Goal: Information Seeking & Learning: Find specific fact

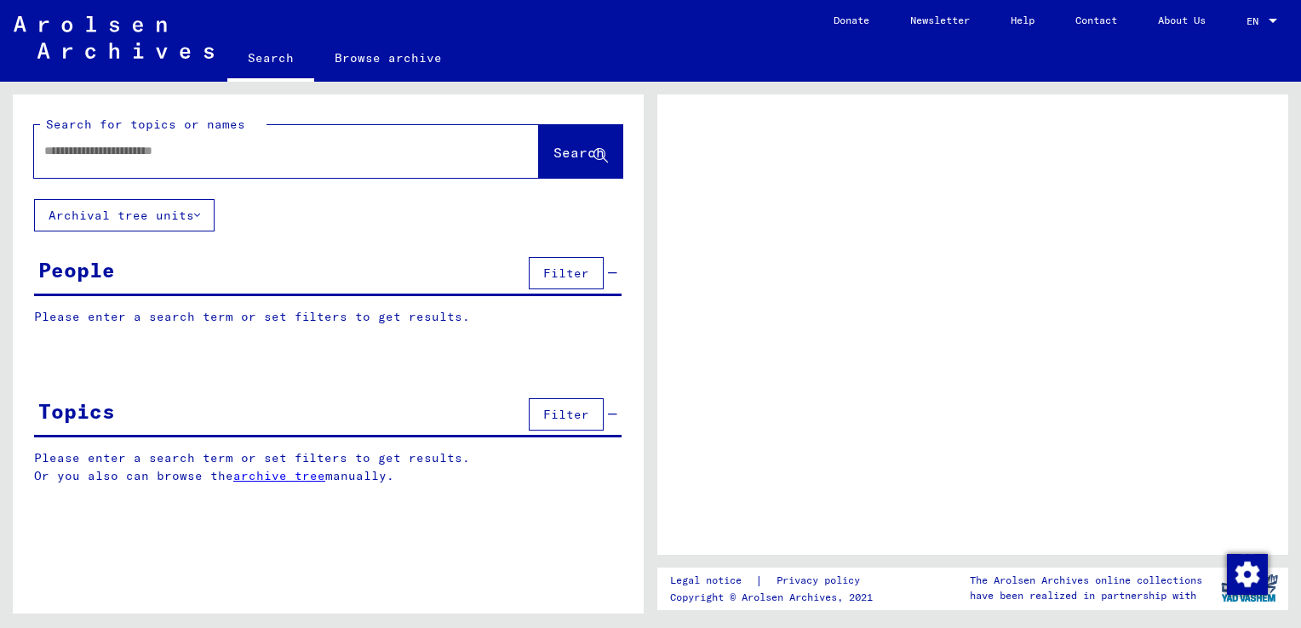
click at [207, 152] on input "text" at bounding box center [271, 151] width 454 height 18
type input "**********"
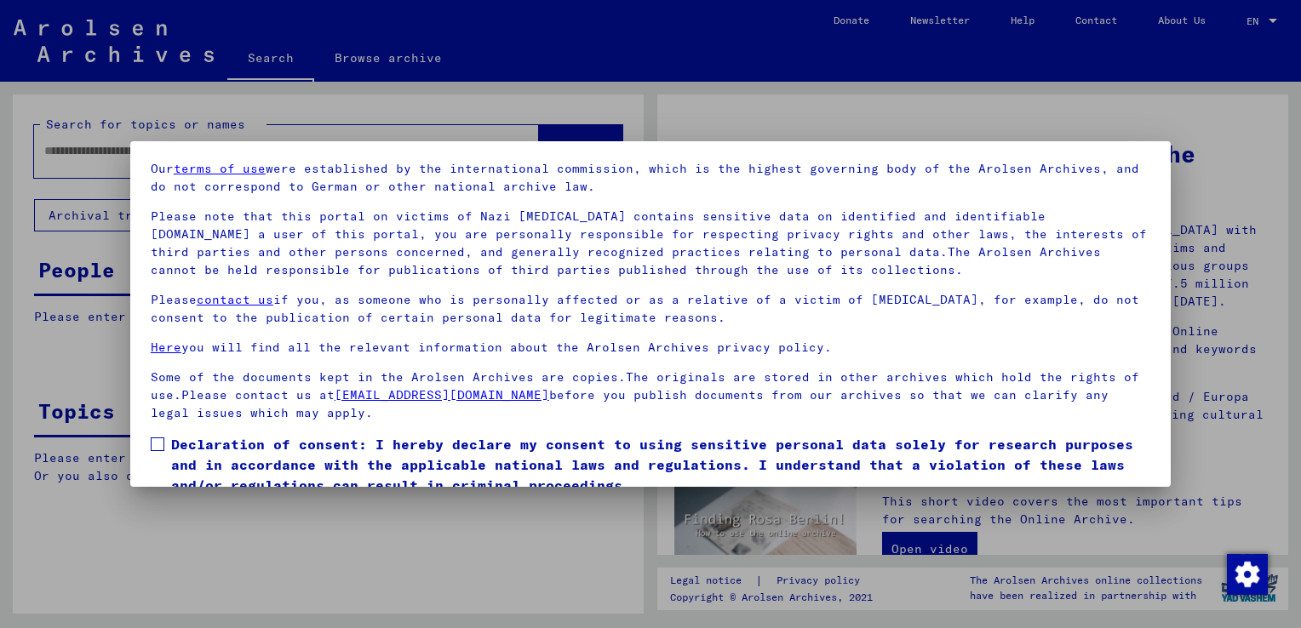
scroll to position [127, 0]
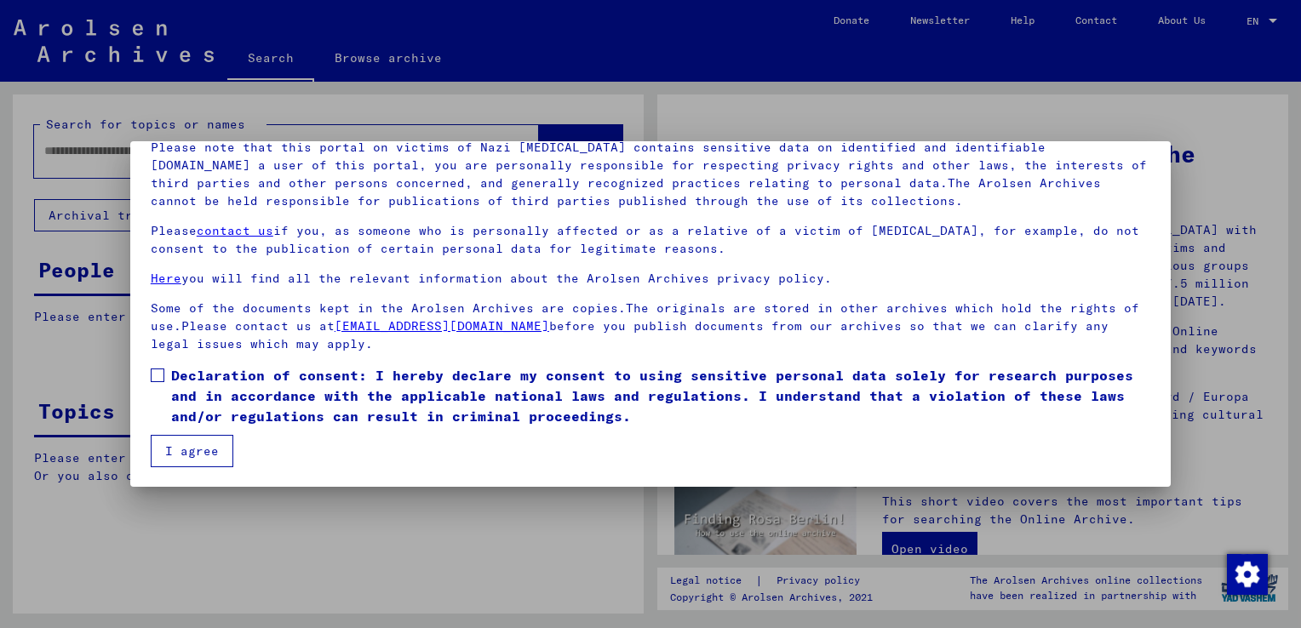
click at [164, 380] on label "Declaration of consent: I hereby declare my consent to using sensitive personal…" at bounding box center [651, 395] width 1000 height 61
click at [175, 435] on button "I agree" at bounding box center [192, 451] width 83 height 32
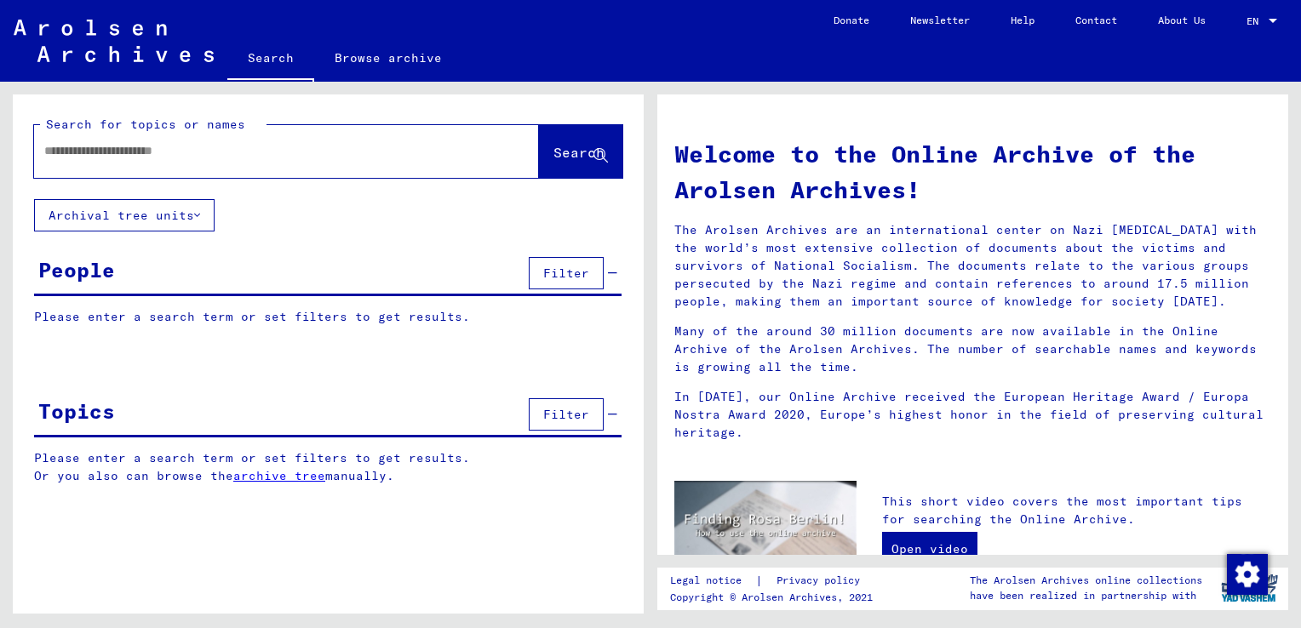
click at [553, 146] on span "Search" at bounding box center [578, 152] width 51 height 17
click at [244, 169] on div at bounding box center [261, 151] width 454 height 38
click at [181, 144] on input "text" at bounding box center [266, 151] width 444 height 18
type input "**********"
click at [553, 149] on span "Search" at bounding box center [578, 152] width 51 height 17
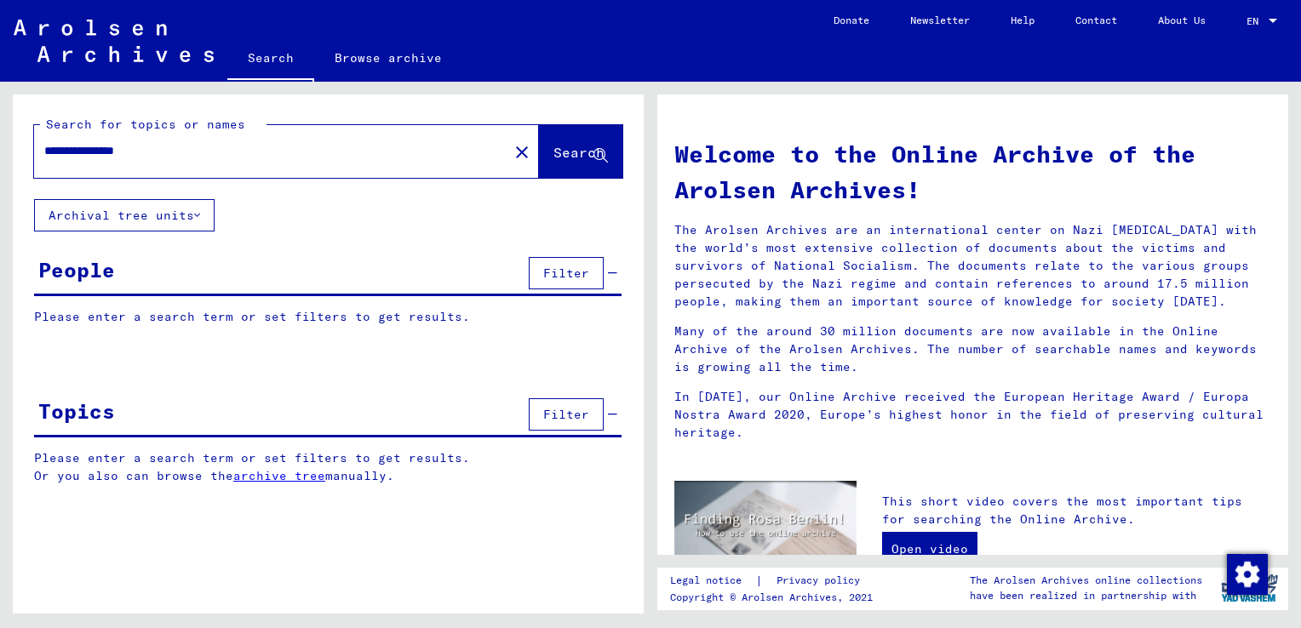
click at [209, 213] on button "Archival tree units" at bounding box center [124, 215] width 181 height 32
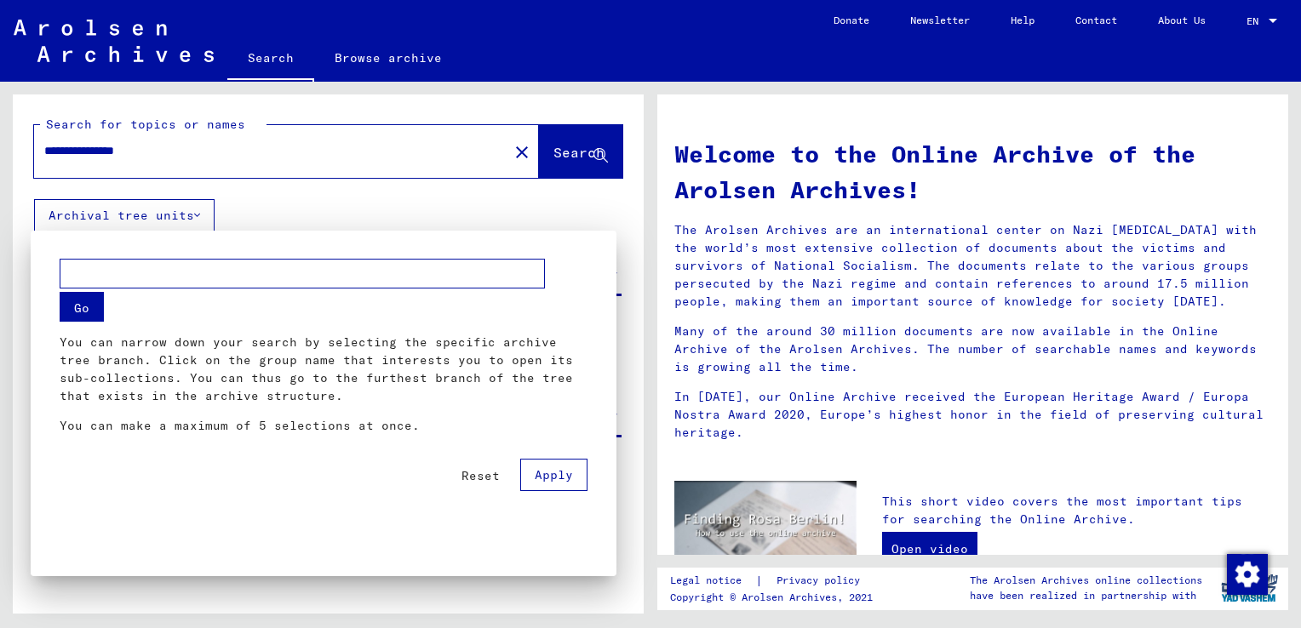
click at [209, 213] on div at bounding box center [650, 314] width 1301 height 628
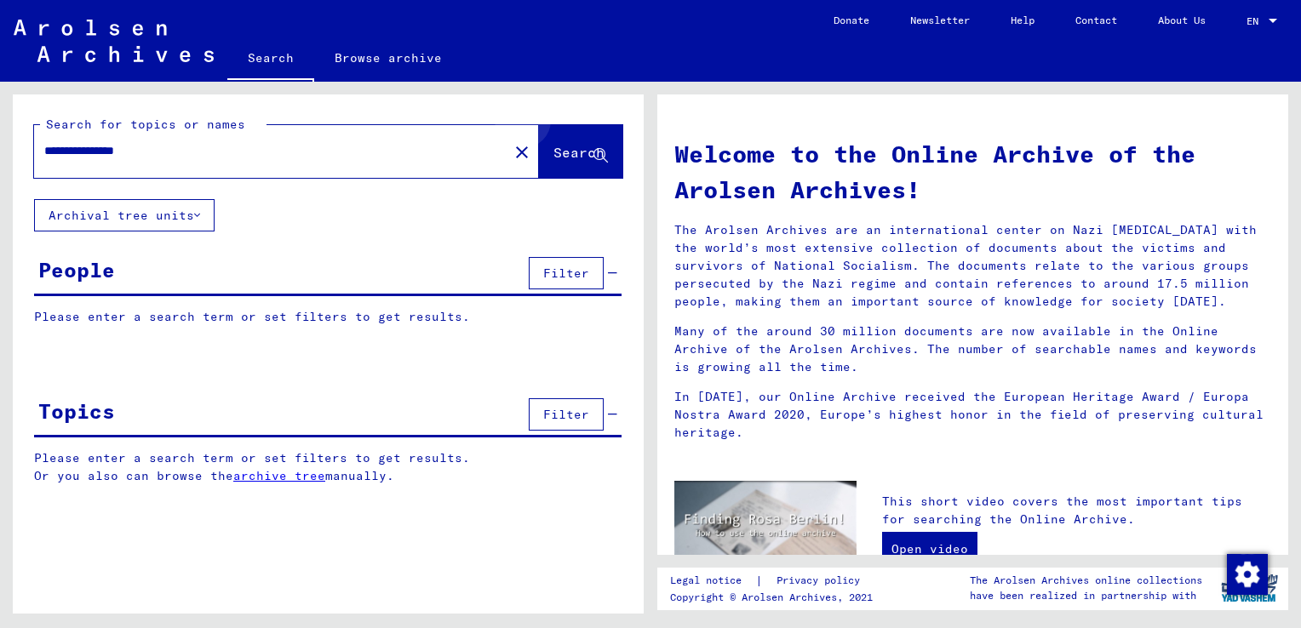
click at [592, 140] on button "Search" at bounding box center [580, 151] width 83 height 53
click at [595, 147] on span "Search" at bounding box center [578, 152] width 51 height 17
